Goal: Task Accomplishment & Management: Manage account settings

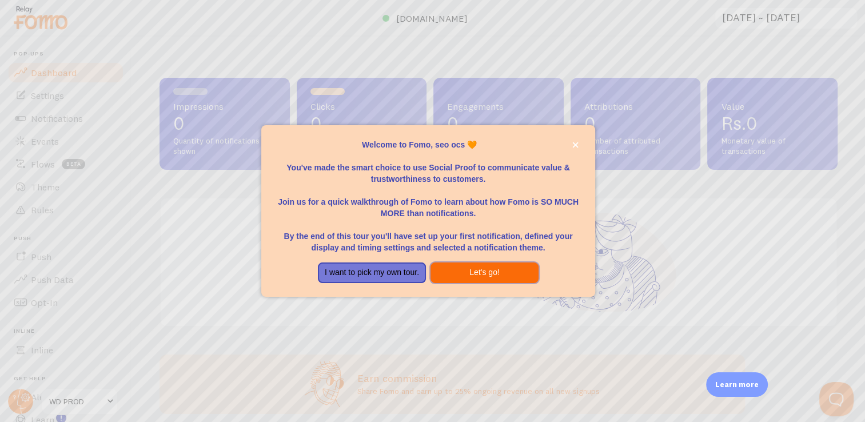
click at [467, 271] on button "Let's go!" at bounding box center [485, 273] width 108 height 21
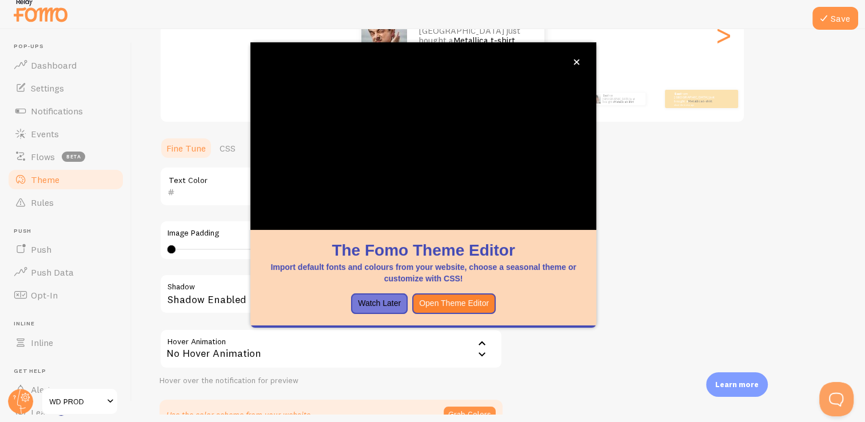
scroll to position [226, 0]
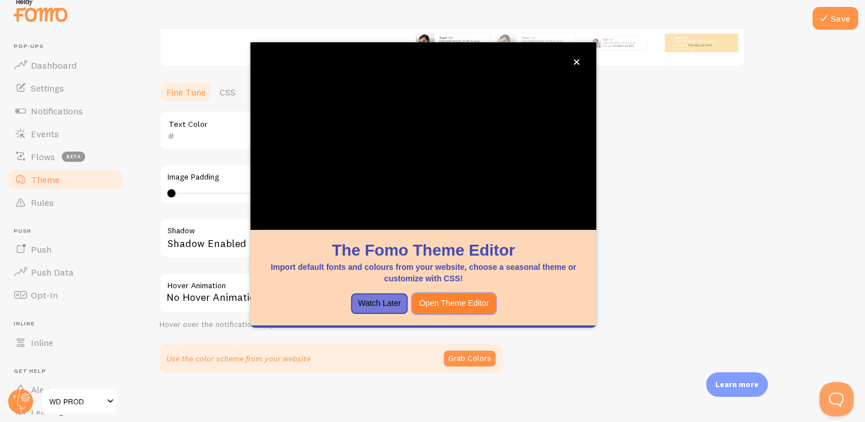
click at [451, 299] on button "Open Theme Editor" at bounding box center [454, 303] width 84 height 21
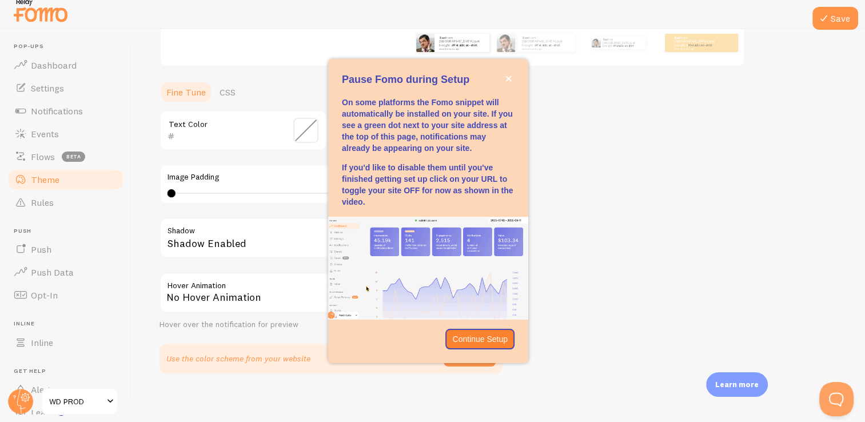
scroll to position [193, 0]
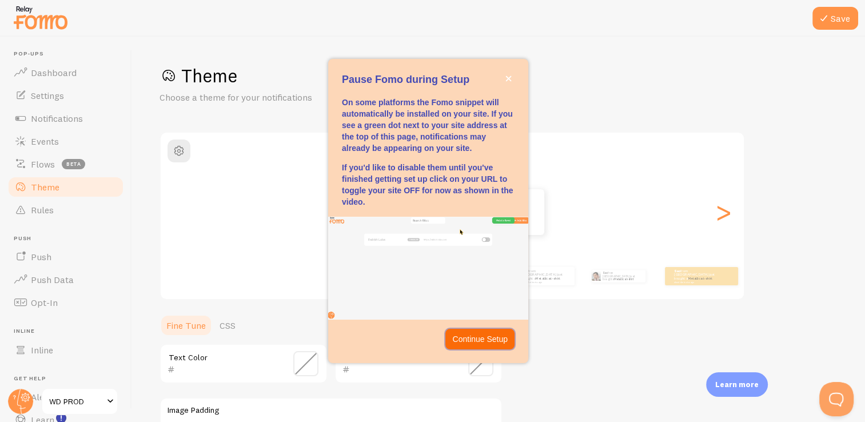
click at [481, 335] on p "Continue Setup" at bounding box center [479, 338] width 55 height 11
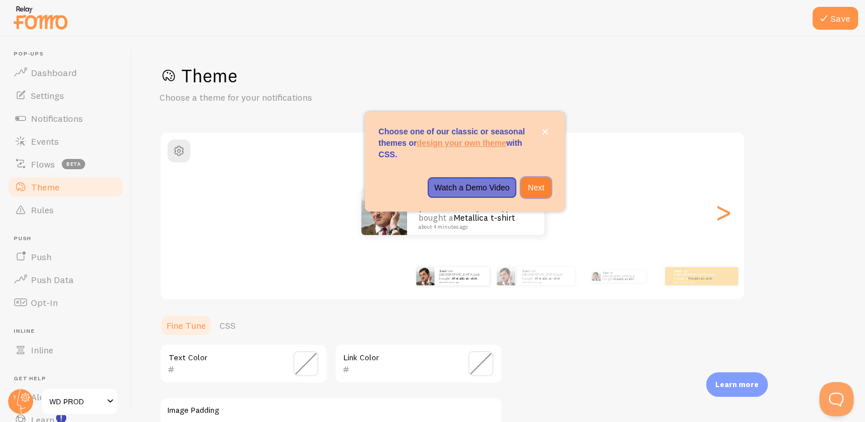
click at [542, 192] on p "Next" at bounding box center [536, 187] width 17 height 11
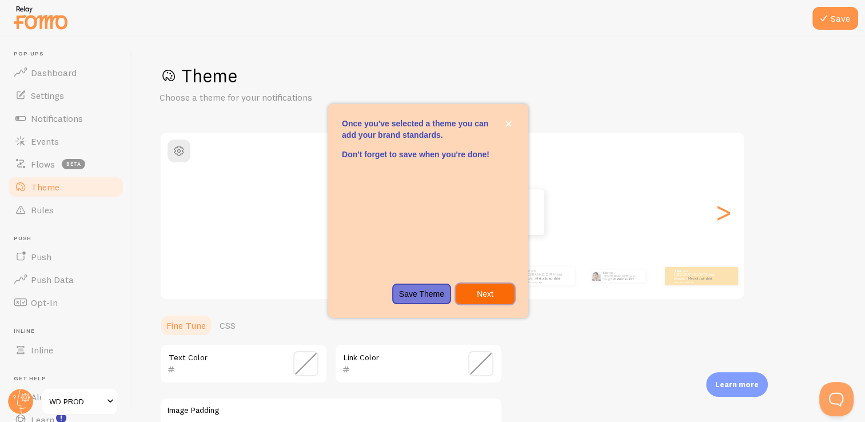
click at [504, 296] on p "Next" at bounding box center [485, 293] width 45 height 11
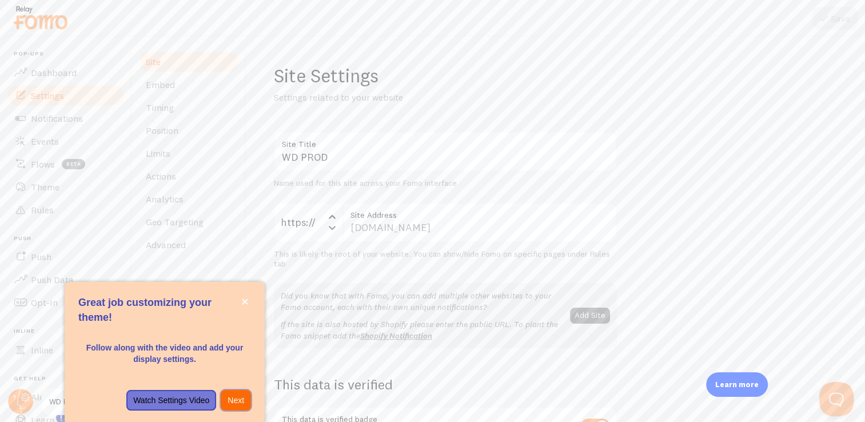
click at [250, 404] on button "Next" at bounding box center [236, 400] width 30 height 21
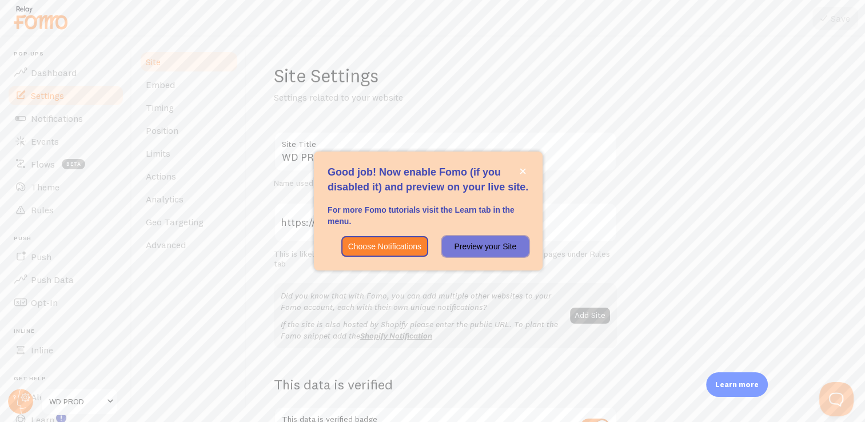
click at [489, 239] on button "Preview your Site" at bounding box center [485, 246] width 87 height 21
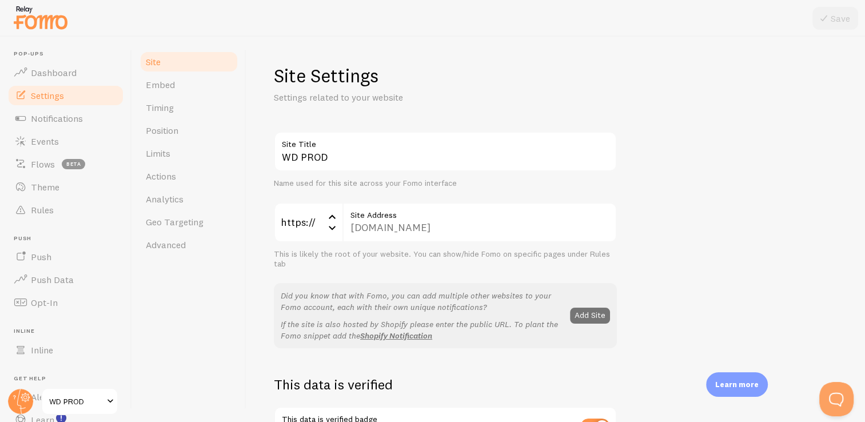
click at [414, 231] on div "[DOMAIN_NAME] Site Address" at bounding box center [480, 222] width 275 height 40
click at [412, 226] on div "[DOMAIN_NAME] Site Address" at bounding box center [480, 222] width 275 height 40
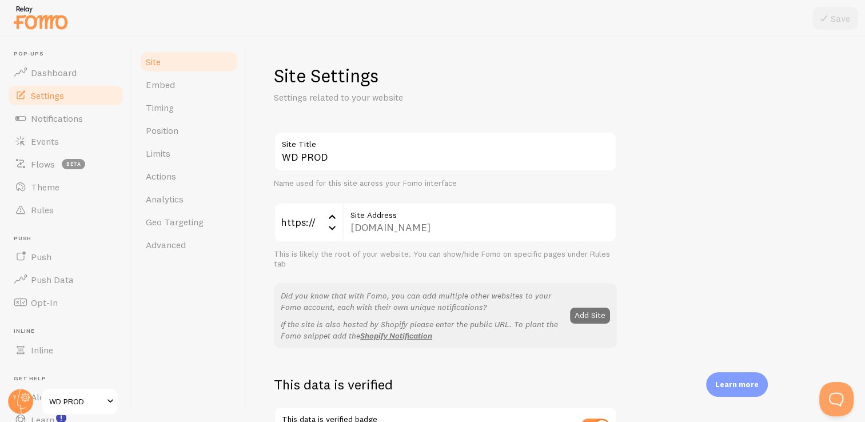
drag, startPoint x: 412, startPoint y: 226, endPoint x: 434, endPoint y: 233, distance: 23.5
click at [434, 233] on div "[DOMAIN_NAME] Site Address" at bounding box center [480, 222] width 275 height 40
click at [201, 88] on link "Embed" at bounding box center [189, 84] width 100 height 23
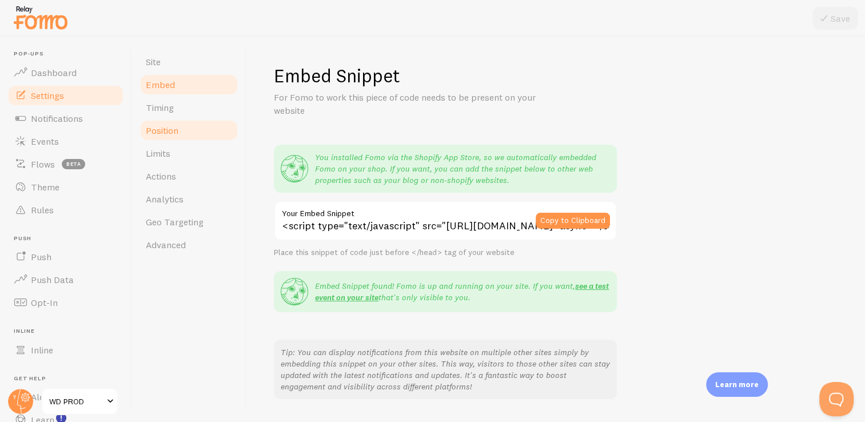
click at [212, 125] on link "Position" at bounding box center [189, 130] width 100 height 23
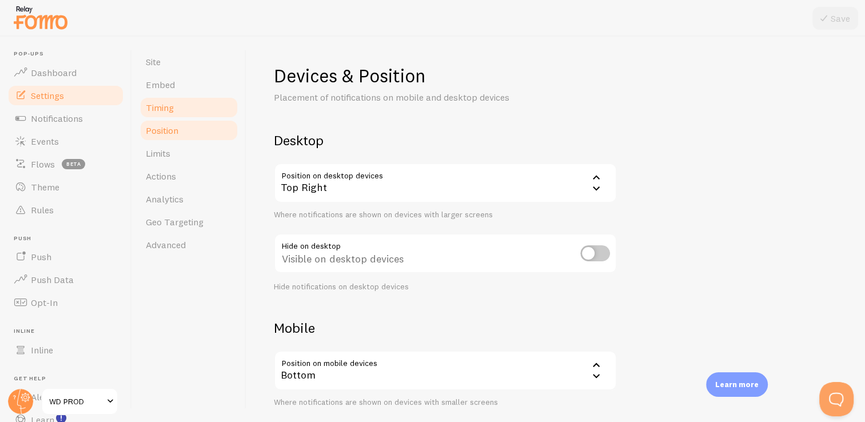
click at [214, 112] on link "Timing" at bounding box center [189, 107] width 100 height 23
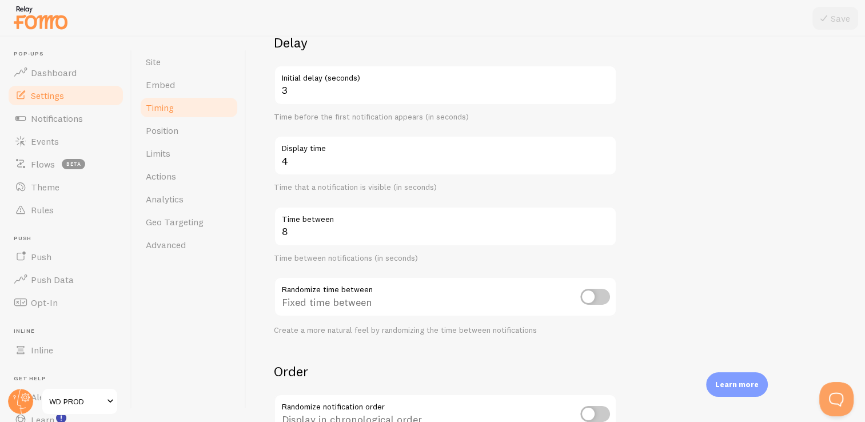
scroll to position [253, 0]
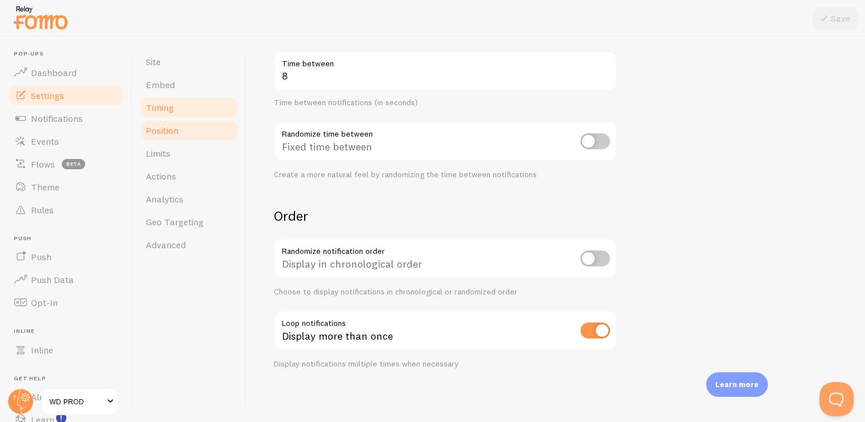
click at [190, 129] on link "Position" at bounding box center [189, 130] width 100 height 23
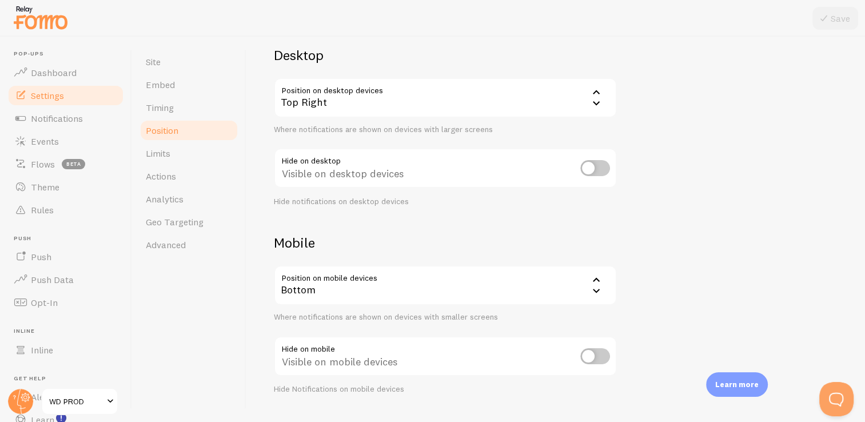
scroll to position [111, 0]
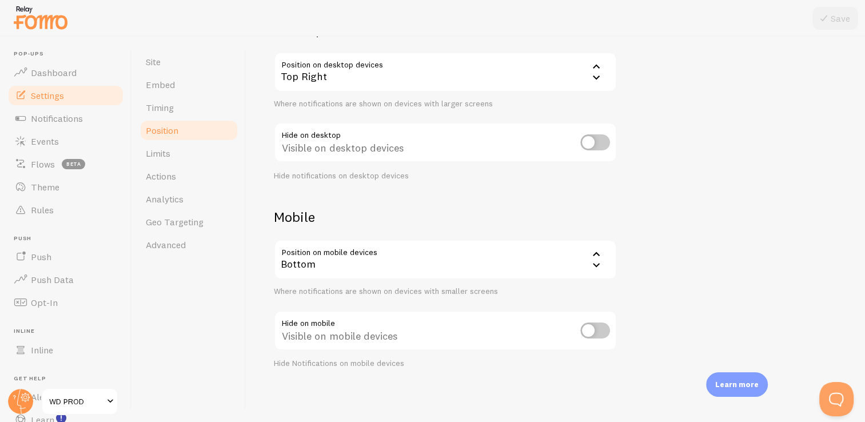
click at [594, 144] on input "checkbox" at bounding box center [596, 142] width 30 height 16
click at [592, 143] on input "checkbox" at bounding box center [596, 142] width 30 height 16
checkbox input "false"
click at [201, 153] on link "Limits" at bounding box center [189, 153] width 100 height 23
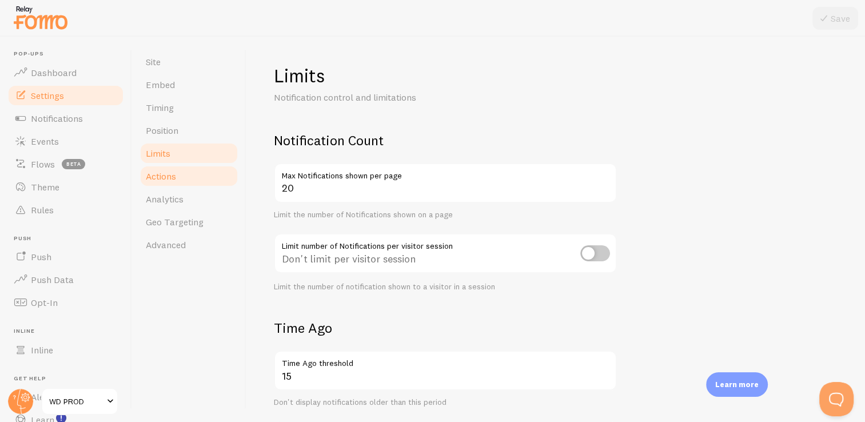
click at [153, 180] on span "Actions" at bounding box center [161, 175] width 30 height 11
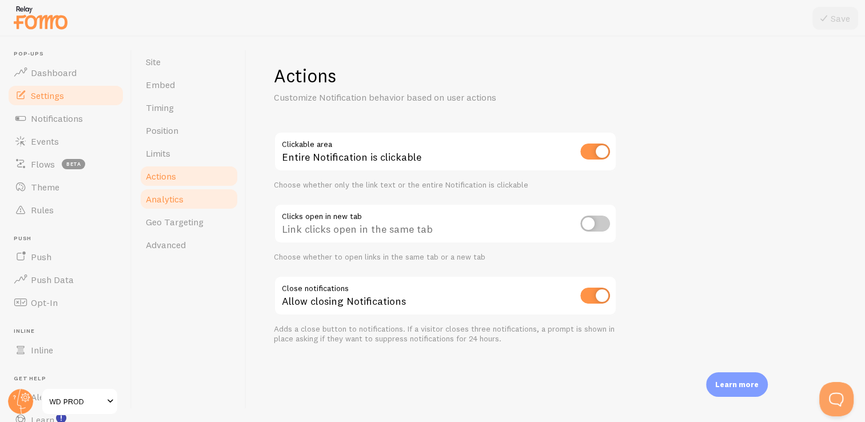
click at [151, 201] on span "Analytics" at bounding box center [165, 198] width 38 height 11
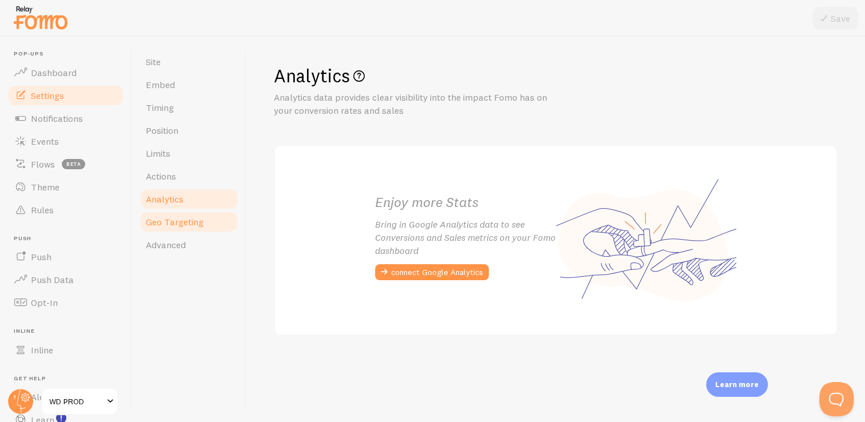
click at [189, 228] on link "Geo Targeting" at bounding box center [189, 221] width 100 height 23
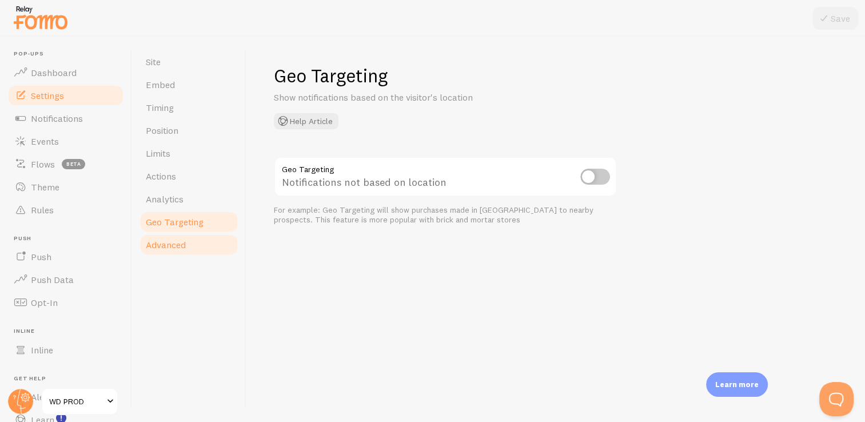
click at [190, 241] on link "Advanced" at bounding box center [189, 244] width 100 height 23
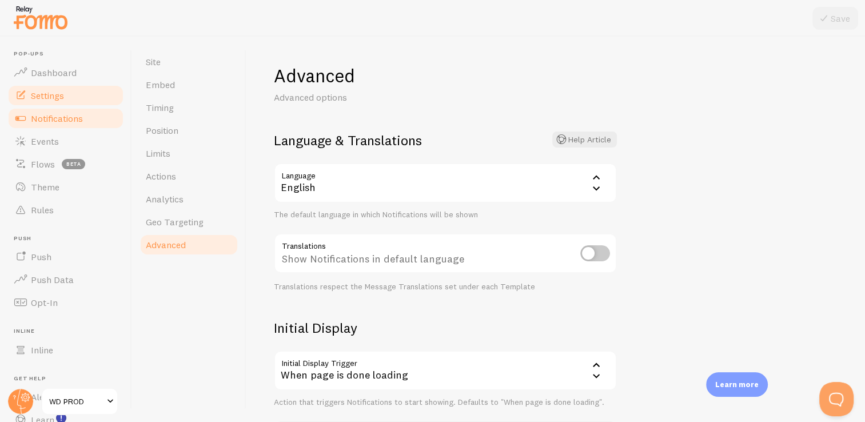
click at [94, 116] on link "Notifications" at bounding box center [66, 118] width 118 height 23
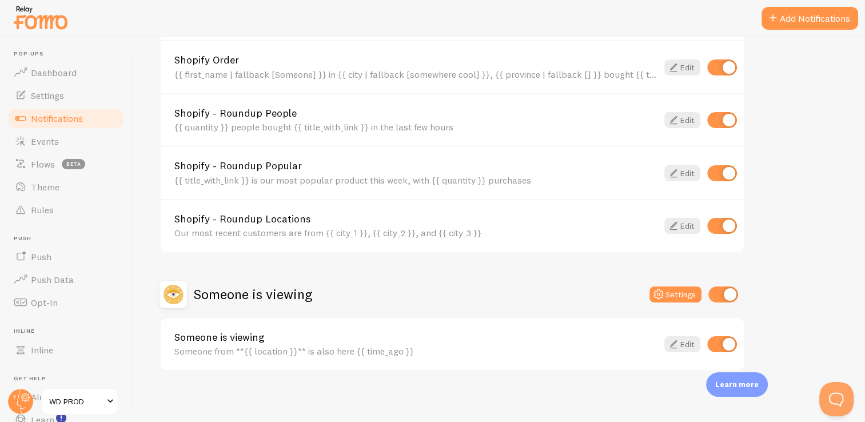
scroll to position [496, 0]
